Goal: Task Accomplishment & Management: Use online tool/utility

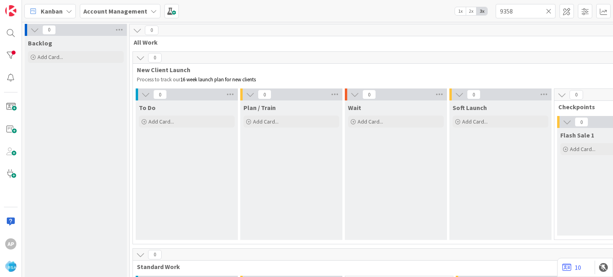
scroll to position [603, 0]
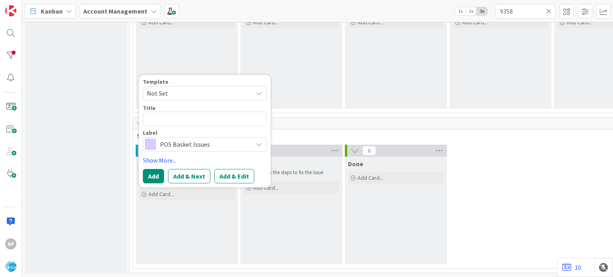
click at [258, 90] on icon at bounding box center [259, 93] width 6 height 6
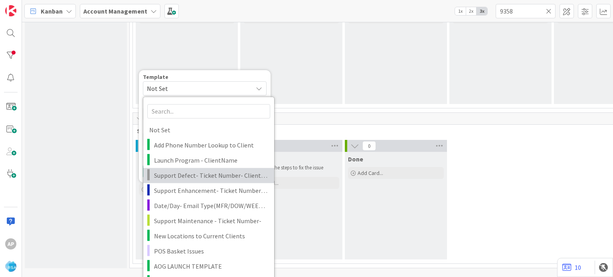
click at [220, 172] on span "Support Defect- Ticket Number- Client Name- Product Name" at bounding box center [211, 175] width 114 height 10
type textarea "x"
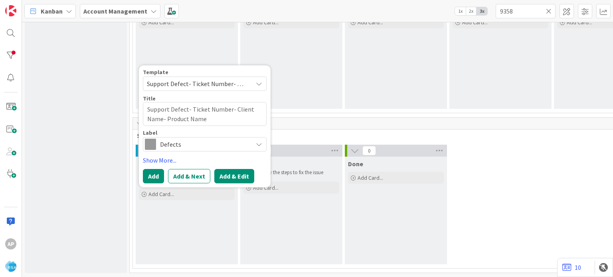
click at [241, 169] on button "Add & Edit" at bounding box center [234, 176] width 40 height 14
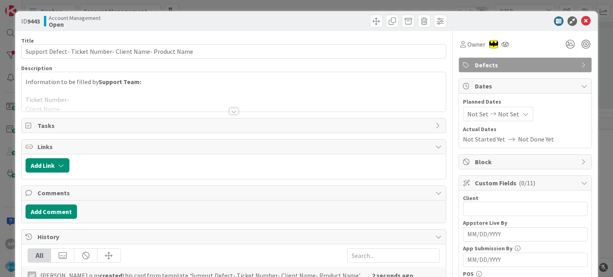
click at [231, 111] on div at bounding box center [233, 111] width 9 height 6
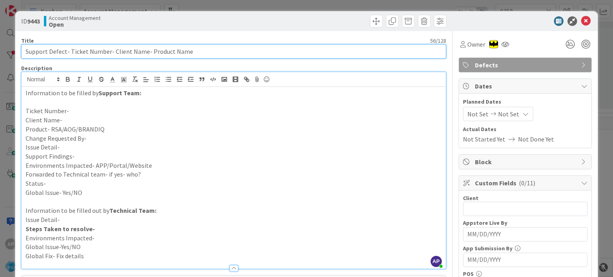
click at [113, 52] on input "Support Defect- Ticket Number- Client Name- Product Name" at bounding box center [233, 51] width 425 height 14
drag, startPoint x: 112, startPoint y: 50, endPoint x: 144, endPoint y: 52, distance: 32.4
click at [144, 52] on input "Support Defect- Ticket Number- Client Name- Product Name" at bounding box center [233, 51] width 425 height 14
drag, startPoint x: 203, startPoint y: 51, endPoint x: 162, endPoint y: 48, distance: 40.4
click at [162, 48] on input "Support Defect- Ticket Number- [PERSON_NAME]- Product Name" at bounding box center [233, 51] width 425 height 14
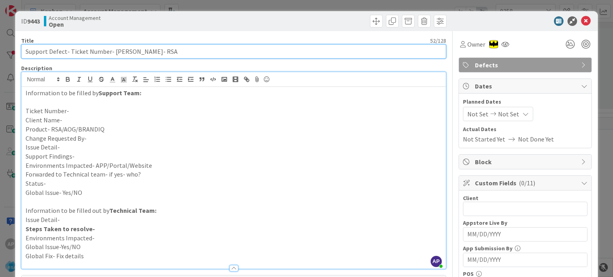
drag, startPoint x: 69, startPoint y: 51, endPoint x: 107, endPoint y: 54, distance: 38.4
click at [107, 54] on input "Support Defect- Ticket Number- [PERSON_NAME]- RSA" at bounding box center [233, 51] width 425 height 14
paste input "#318808"
click at [75, 52] on input "Support Defect- #318808- [PERSON_NAME]- RSA" at bounding box center [233, 51] width 425 height 14
click at [75, 55] on input "Support Defect- 318808- [PERSON_NAME]- RSA" at bounding box center [233, 51] width 425 height 14
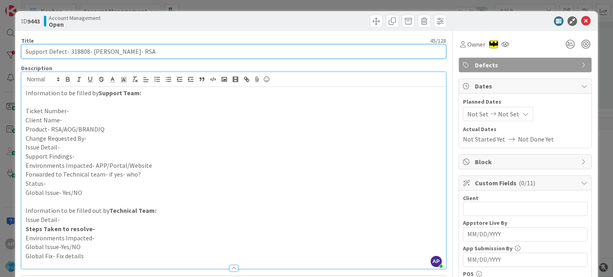
click at [75, 55] on input "Support Defect- 318808- [PERSON_NAME]- RSA" at bounding box center [233, 51] width 425 height 14
type input "Support Defect- 318808- [PERSON_NAME]- RSA"
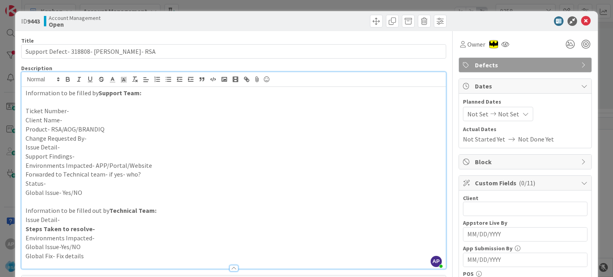
click at [71, 113] on p "Ticket Number-" at bounding box center [234, 111] width 416 height 9
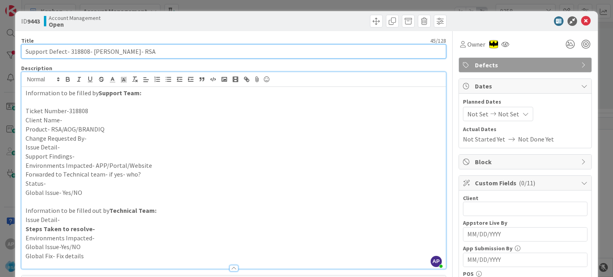
drag, startPoint x: 92, startPoint y: 52, endPoint x: 136, endPoint y: 54, distance: 44.7
click at [136, 54] on input "Support Defect- 318808- [PERSON_NAME]- RSA" at bounding box center [233, 51] width 425 height 14
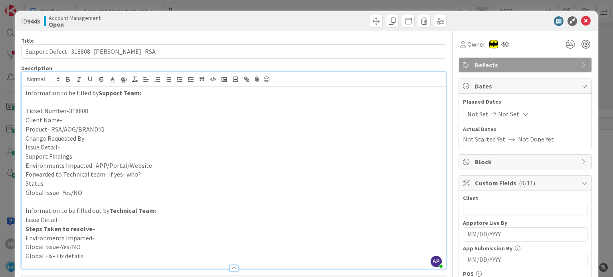
click at [95, 121] on p "Client Name-" at bounding box center [234, 120] width 416 height 9
paste div
click at [116, 131] on p "Product- RSA/AOG/BRANDIQ" at bounding box center [234, 129] width 416 height 9
click at [113, 137] on p "Change Requested By-" at bounding box center [234, 138] width 416 height 9
click at [93, 148] on p "Issue Detail-" at bounding box center [234, 147] width 416 height 9
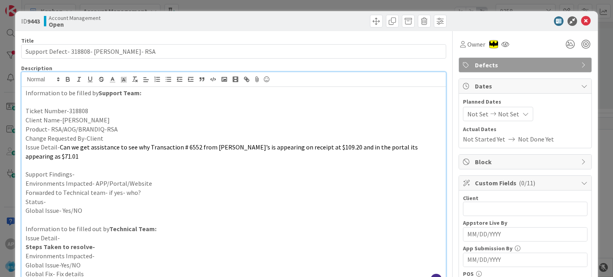
click at [102, 170] on p "Support Findings-" at bounding box center [234, 174] width 416 height 9
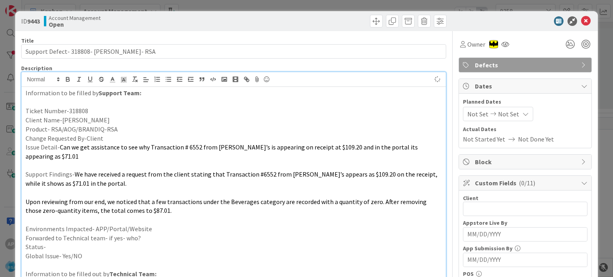
click at [156, 234] on p "Forwarded to Technical team- if yes- who?" at bounding box center [234, 238] width 416 height 9
click at [154, 225] on p "Environments Impacted- APP/Portal/Website" at bounding box center [234, 229] width 416 height 9
click at [152, 225] on p "Environments Impacted- APP/Portal/Website-Portal" at bounding box center [234, 229] width 416 height 9
click at [151, 234] on p "Forwarded to Technical team- if yes- who?" at bounding box center [234, 238] width 416 height 9
click at [122, 243] on p "Status-" at bounding box center [234, 247] width 416 height 9
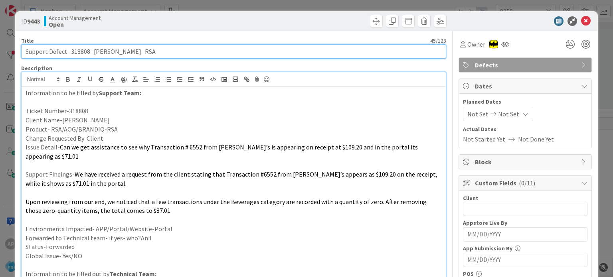
drag, startPoint x: 92, startPoint y: 51, endPoint x: 138, endPoint y: 55, distance: 46.5
click at [138, 55] on input "Support Defect- 318808- [PERSON_NAME]- RSA" at bounding box center [233, 51] width 425 height 14
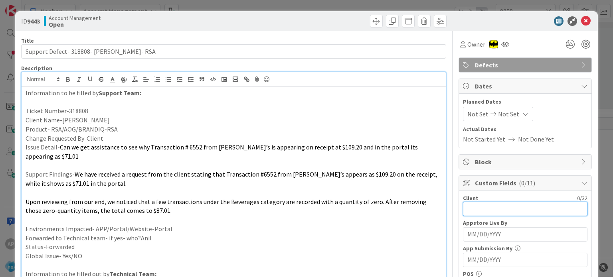
click at [464, 208] on input "text" at bounding box center [525, 209] width 125 height 14
paste input "[PERSON_NAME]"
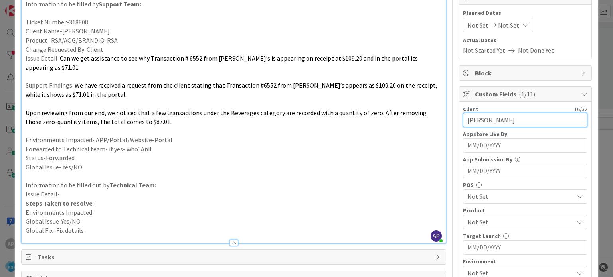
type input "[PERSON_NAME]"
click at [478, 218] on span "Not Set" at bounding box center [520, 223] width 106 height 10
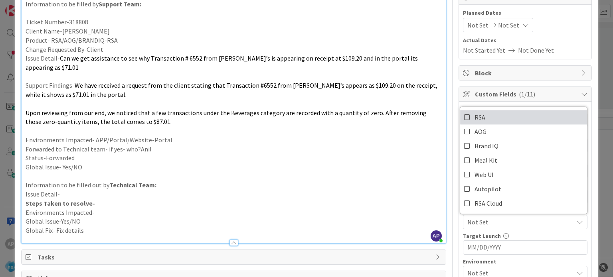
click at [485, 121] on link "RSA" at bounding box center [523, 117] width 127 height 14
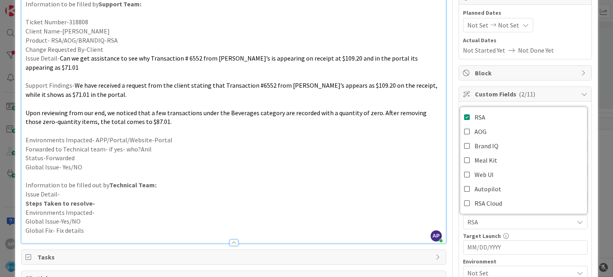
click at [417, 154] on p "Status-Forwarded" at bounding box center [234, 158] width 416 height 9
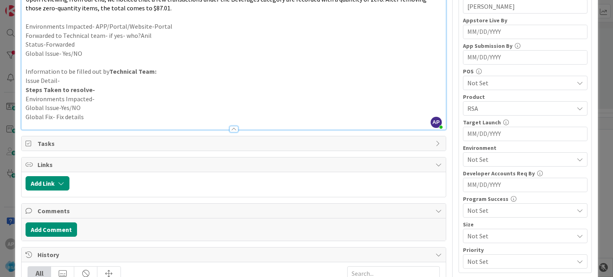
scroll to position [204, 0]
click at [482, 152] on div "Not Set" at bounding box center [525, 159] width 125 height 14
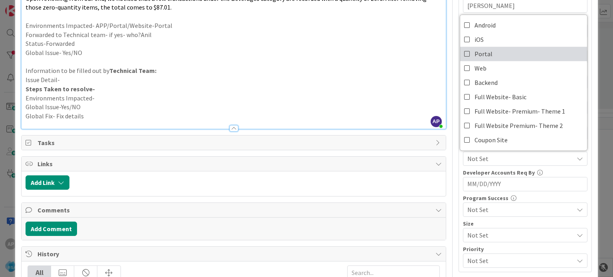
click at [475, 53] on span "Portal" at bounding box center [484, 54] width 18 height 12
click at [419, 66] on p "Information to be filled out by Technical Team:" at bounding box center [234, 70] width 416 height 9
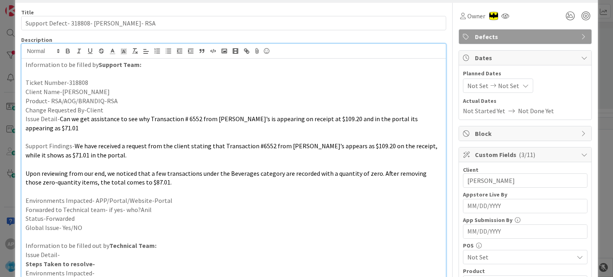
scroll to position [0, 0]
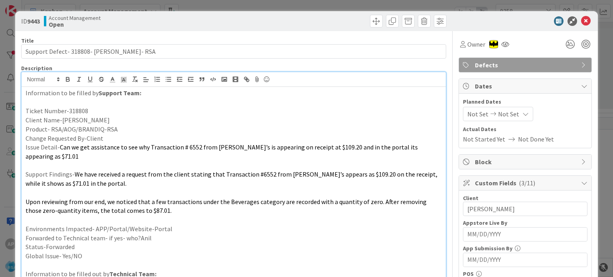
click at [478, 108] on div "Not Set Not Set" at bounding box center [498, 114] width 70 height 14
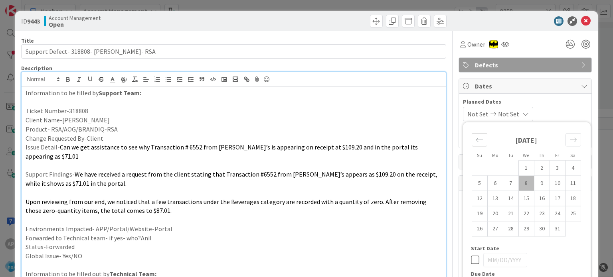
click at [476, 138] on icon "Move backward to switch to the previous month." at bounding box center [479, 140] width 7 height 4
click at [492, 229] on td "29" at bounding box center [495, 229] width 16 height 15
type input "[DATE]"
click at [570, 142] on icon "Move forward to switch to the next month." at bounding box center [574, 140] width 8 height 8
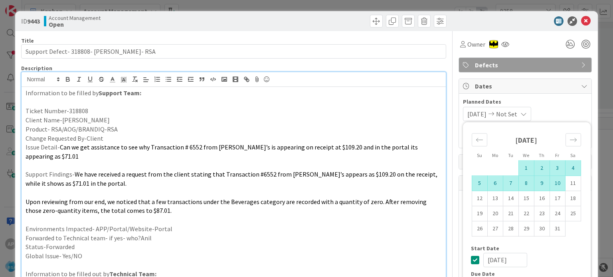
click at [550, 183] on td "10" at bounding box center [558, 183] width 16 height 15
type input "[DATE]"
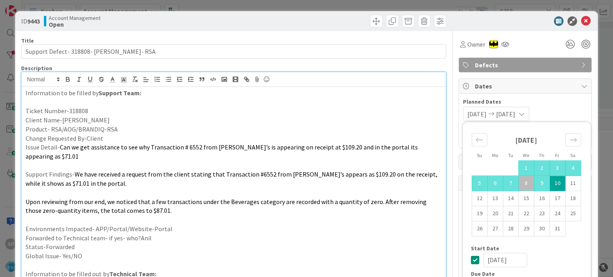
click at [361, 175] on p "Support Findings- We have received a request from the client stating that Trans…" at bounding box center [234, 179] width 416 height 18
